Goal: Transaction & Acquisition: Book appointment/travel/reservation

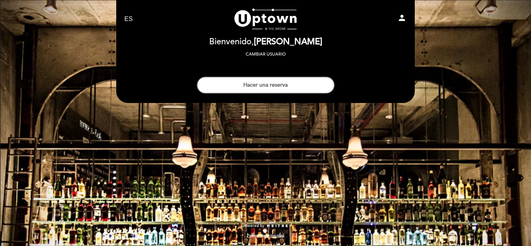
select select "es"
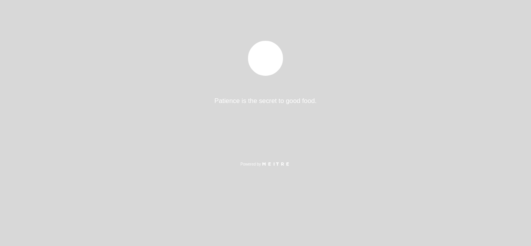
select select "es"
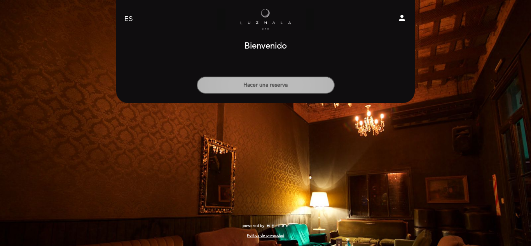
click at [255, 82] on button "Hacer una reserva" at bounding box center [266, 85] width 138 height 17
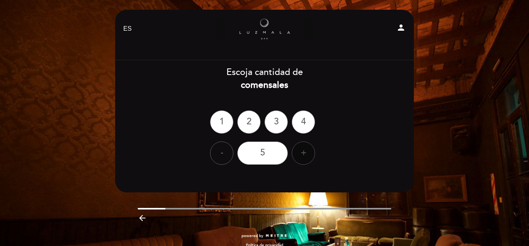
click at [305, 152] on div "+" at bounding box center [303, 153] width 23 height 23
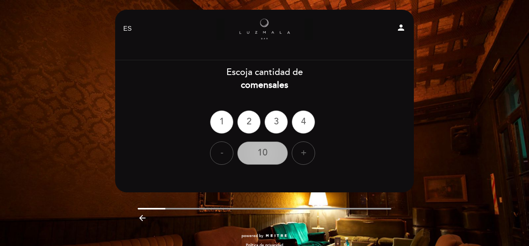
click at [267, 152] on div "10" at bounding box center [262, 153] width 51 height 23
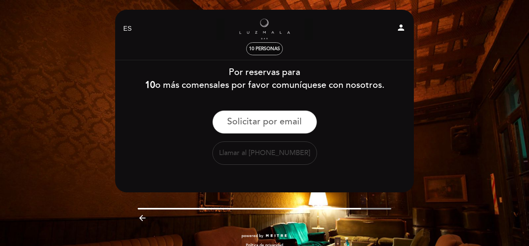
click at [257, 46] on span "10 personas" at bounding box center [264, 49] width 31 height 6
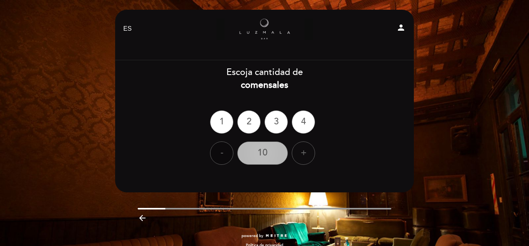
drag, startPoint x: 221, startPoint y: 154, endPoint x: 240, endPoint y: 148, distance: 19.6
click at [223, 152] on div "-" at bounding box center [221, 153] width 23 height 23
drag, startPoint x: 216, startPoint y: 151, endPoint x: 269, endPoint y: 147, distance: 52.7
click at [222, 149] on div "-" at bounding box center [221, 153] width 23 height 23
click at [264, 149] on div "8" at bounding box center [262, 153] width 51 height 23
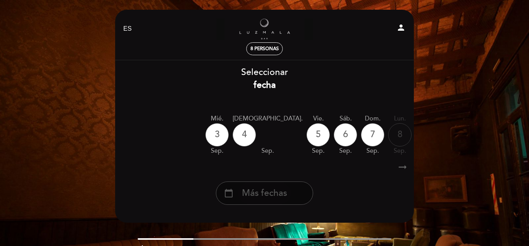
click at [286, 196] on span "Más fechas" at bounding box center [264, 193] width 45 height 13
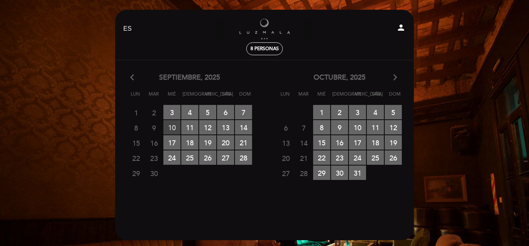
click at [173, 128] on span "10 RESERVAS DISPONIBLES" at bounding box center [171, 127] width 17 height 14
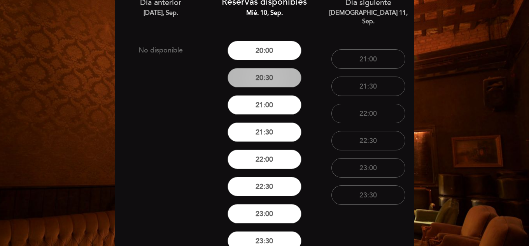
scroll to position [78, 0]
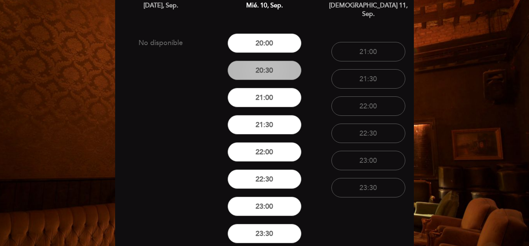
click at [272, 74] on button "20:30" at bounding box center [264, 70] width 74 height 19
